Goal: Obtain resource: Download file/media

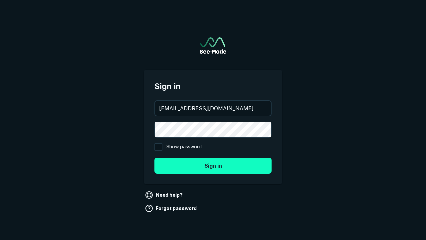
click at [213, 165] on button "Sign in" at bounding box center [212, 165] width 117 height 16
